Goal: Book appointment/travel/reservation

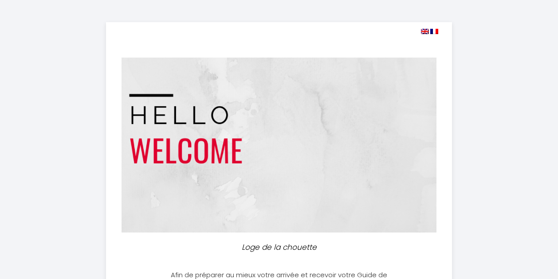
select select
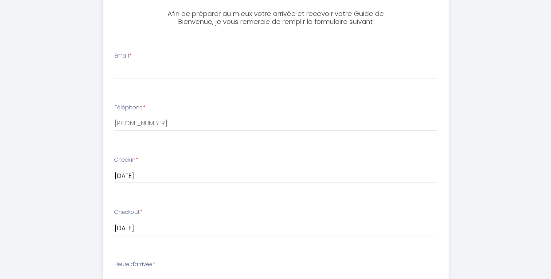
scroll to position [262, 0]
click at [153, 70] on input "Email *" at bounding box center [275, 71] width 323 height 16
type input "[PERSON_NAME][EMAIL_ADDRESS][DOMAIN_NAME]"
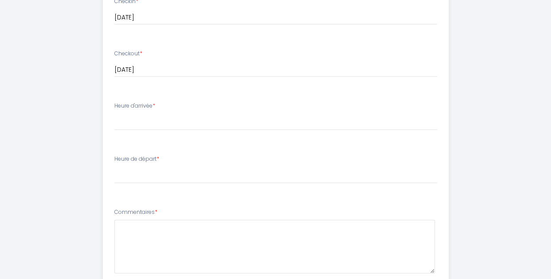
scroll to position [421, 0]
click at [146, 117] on select "17:00 17:30 18:00 18:30 19:00 19:30 20:00 20:30 21:00 21:30 22:00 22:30 23:00 2…" at bounding box center [275, 121] width 323 height 17
select select "18:30"
click at [114, 113] on select "17:00 17:30 18:00 18:30 19:00 19:30 20:00 20:30 21:00 21:30 22:00 22:30 23:00 2…" at bounding box center [275, 121] width 323 height 17
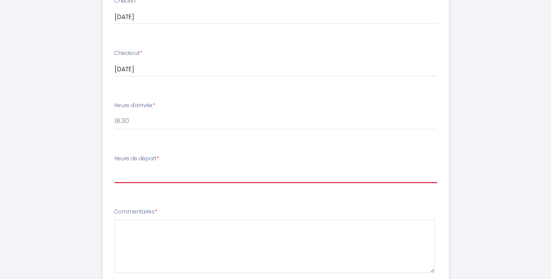
click at [141, 170] on select "00:00 00:30 01:00 01:30 02:00 02:30 03:00 03:30 04:00 04:30 05:00 05:30 06:00 0…" at bounding box center [275, 174] width 323 height 17
select select "11:00"
click at [114, 166] on select "00:00 00:30 01:00 01:30 02:00 02:30 03:00 03:30 04:00 04:30 05:00 05:30 06:00 0…" at bounding box center [275, 174] width 323 height 17
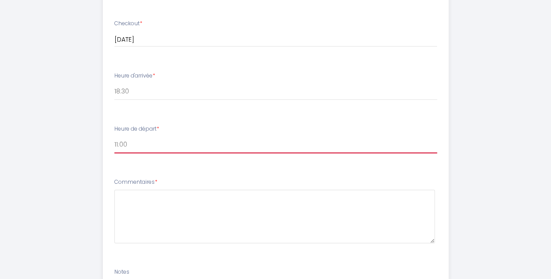
scroll to position [452, 0]
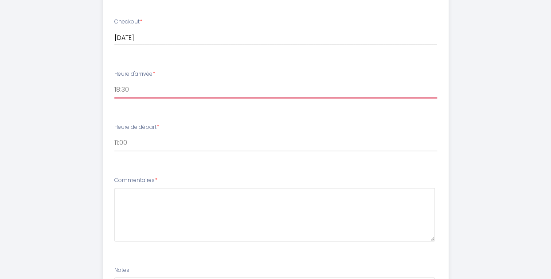
click at [142, 96] on select "17:00 17:30 18:00 18:30 19:00 19:30 20:00 20:30 21:00 21:30 22:00 22:30 23:00 2…" at bounding box center [275, 90] width 323 height 17
select select "19:00"
click at [114, 82] on select "17:00 17:30 18:00 18:30 19:00 19:30 20:00 20:30 21:00 21:30 22:00 22:30 23:00 2…" at bounding box center [275, 90] width 323 height 17
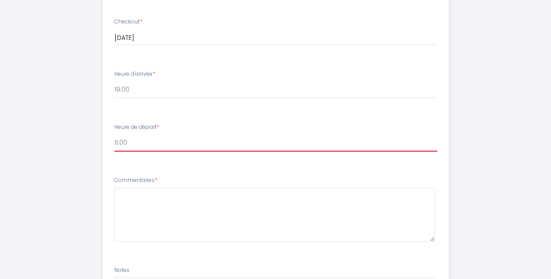
click at [133, 142] on select "00:00 00:30 01:00 01:30 02:00 02:30 03:00 03:30 04:00 04:30 05:00 05:30 06:00 0…" at bounding box center [275, 143] width 323 height 17
click at [171, 162] on li "Heure de départ * 00:00 00:30 01:00 01:30 02:00 02:30 03:00 03:30 04:00 04:30 0…" at bounding box center [275, 142] width 345 height 48
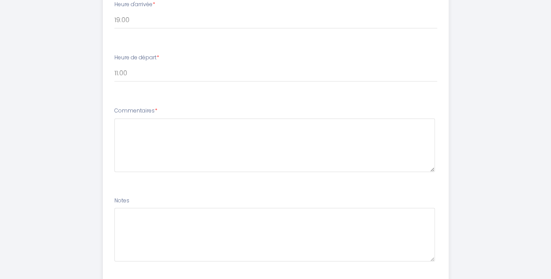
scroll to position [522, 0]
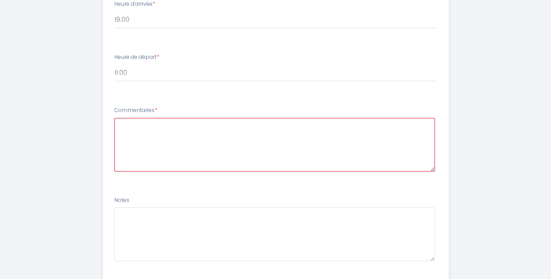
click at [147, 128] on textarea at bounding box center [274, 145] width 321 height 54
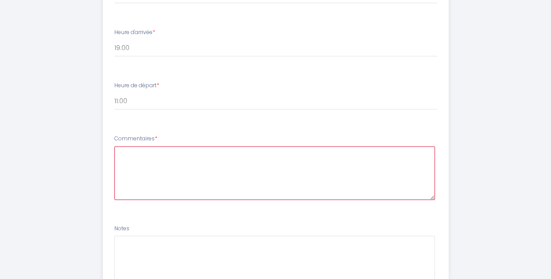
scroll to position [492, 0]
click at [163, 154] on textarea at bounding box center [274, 176] width 321 height 54
paste textarea "Bonjour, nous avons hâte de séjourner dans l'appartement. Notre train arrive à …"
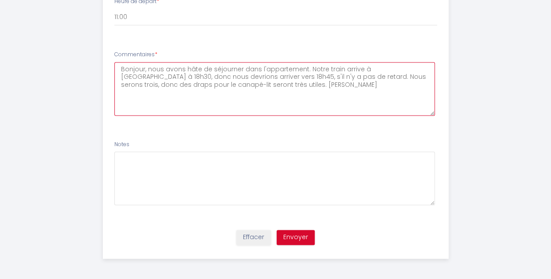
scroll to position [579, 0]
type textarea "Bonjour, nous avons hâte de séjourner dans l'appartement. Notre train arrive à …"
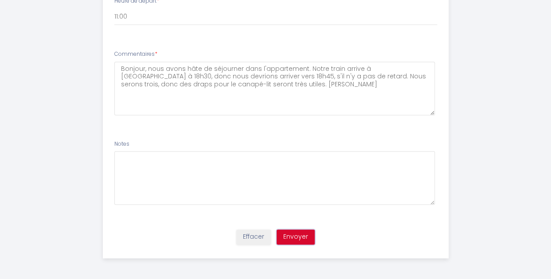
click at [299, 235] on button "Envoyer" at bounding box center [296, 237] width 38 height 15
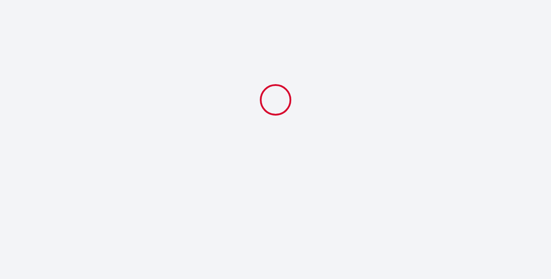
scroll to position [0, 0]
select select "19:00"
select select "11:00"
